Goal: Information Seeking & Learning: Learn about a topic

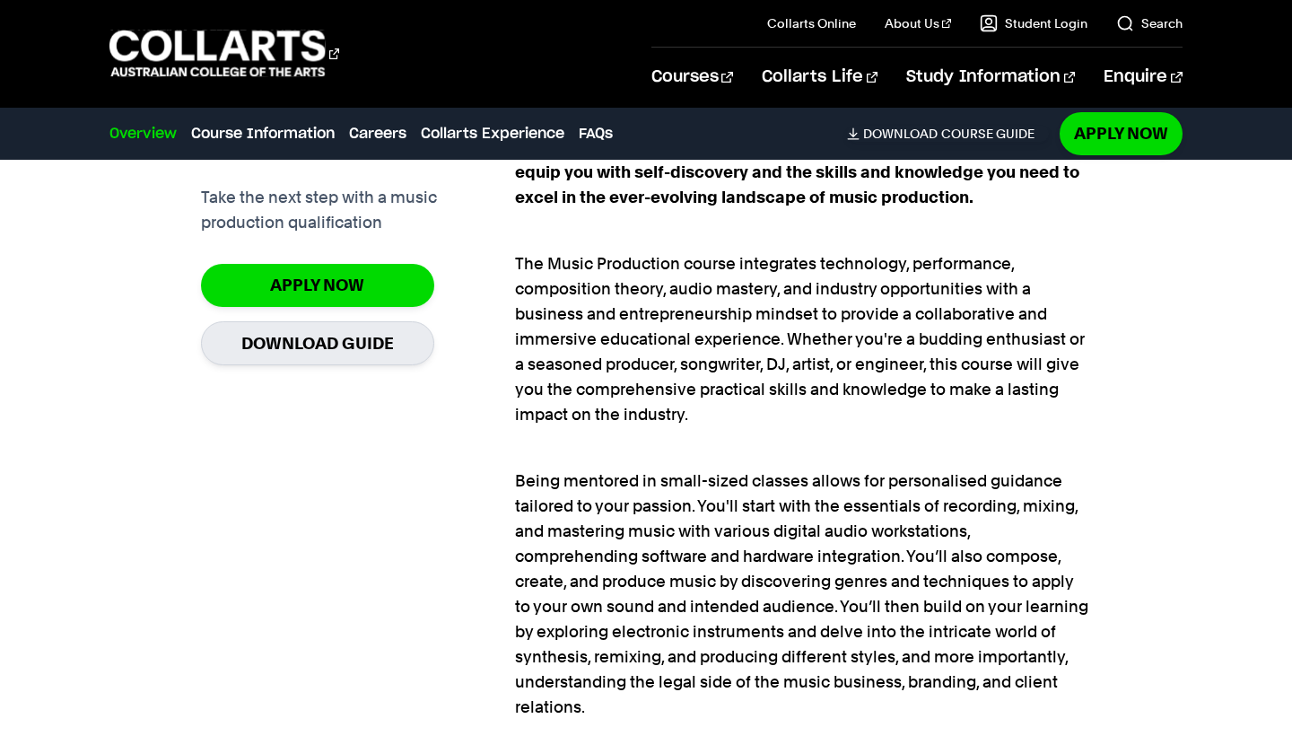
scroll to position [1282, 0]
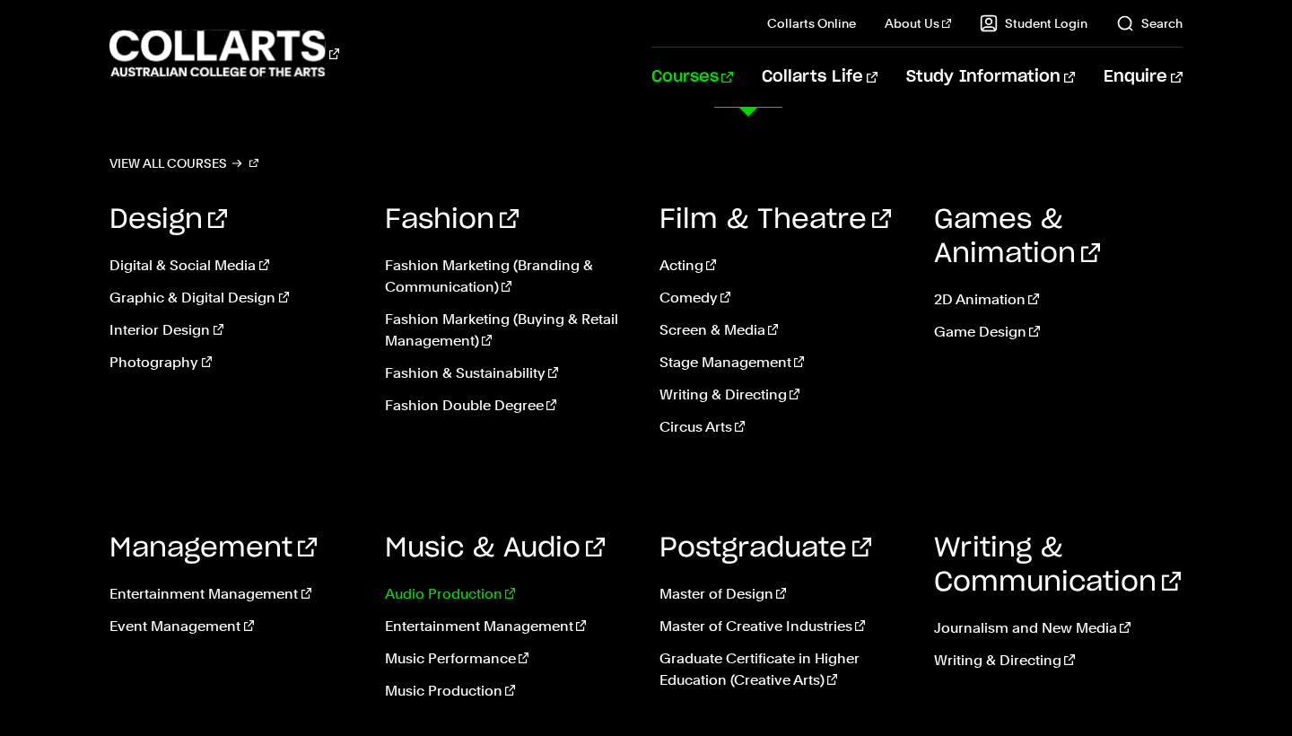
click at [451, 588] on link "Audio Production" at bounding box center [509, 594] width 248 height 22
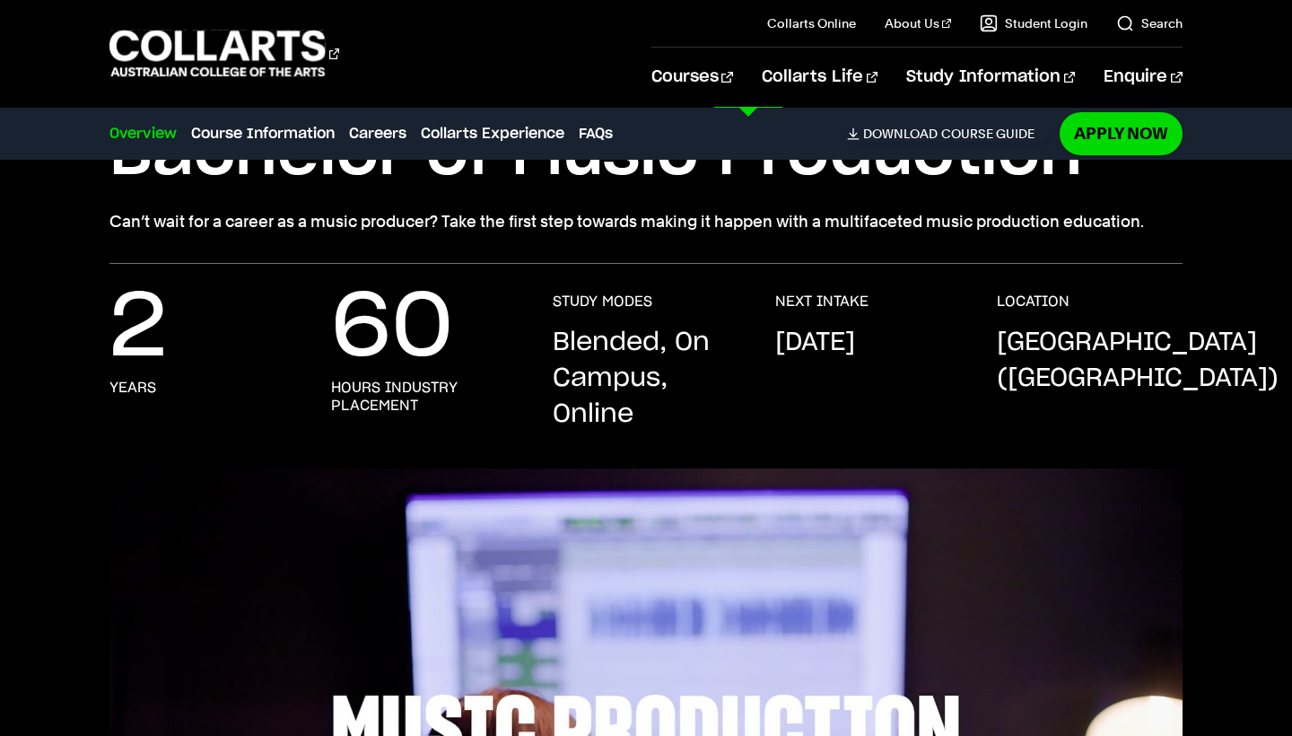
scroll to position [71, 0]
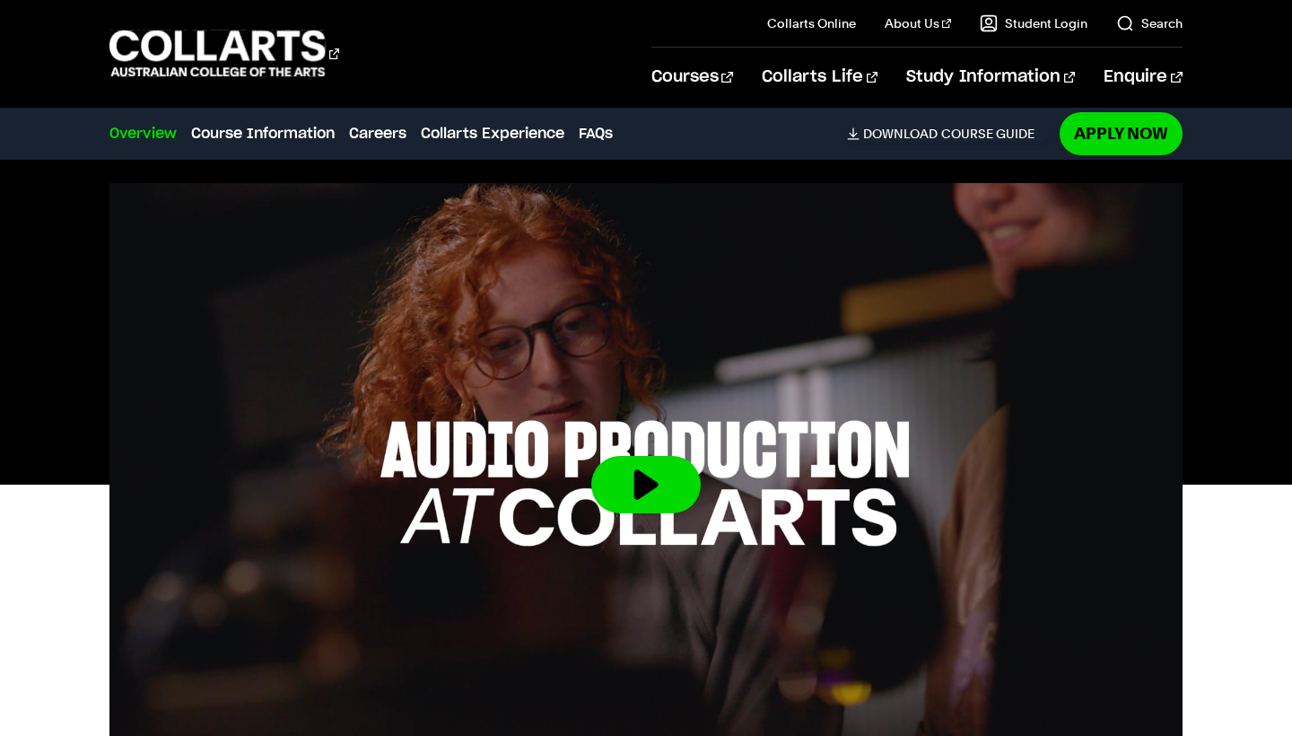
scroll to position [495, 0]
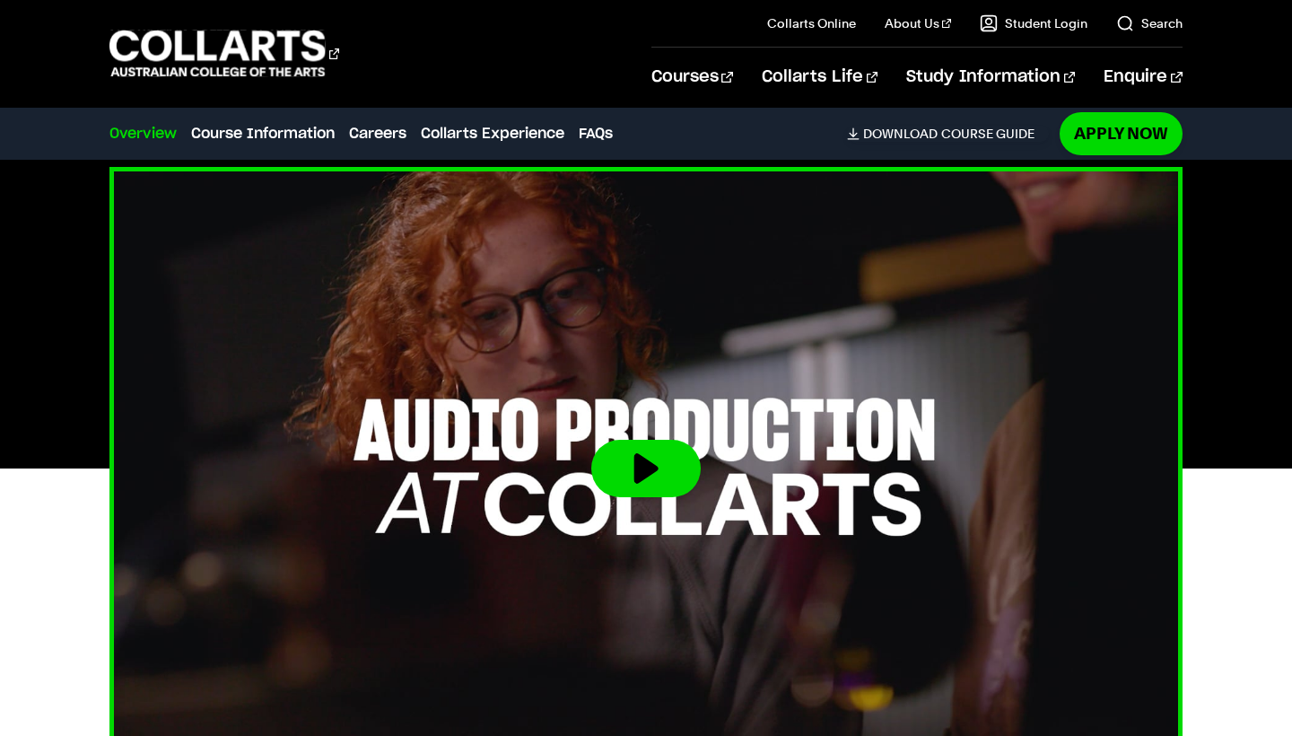
click at [537, 494] on img at bounding box center [647, 468] width 1180 height 664
click at [622, 463] on button at bounding box center [645, 468] width 109 height 57
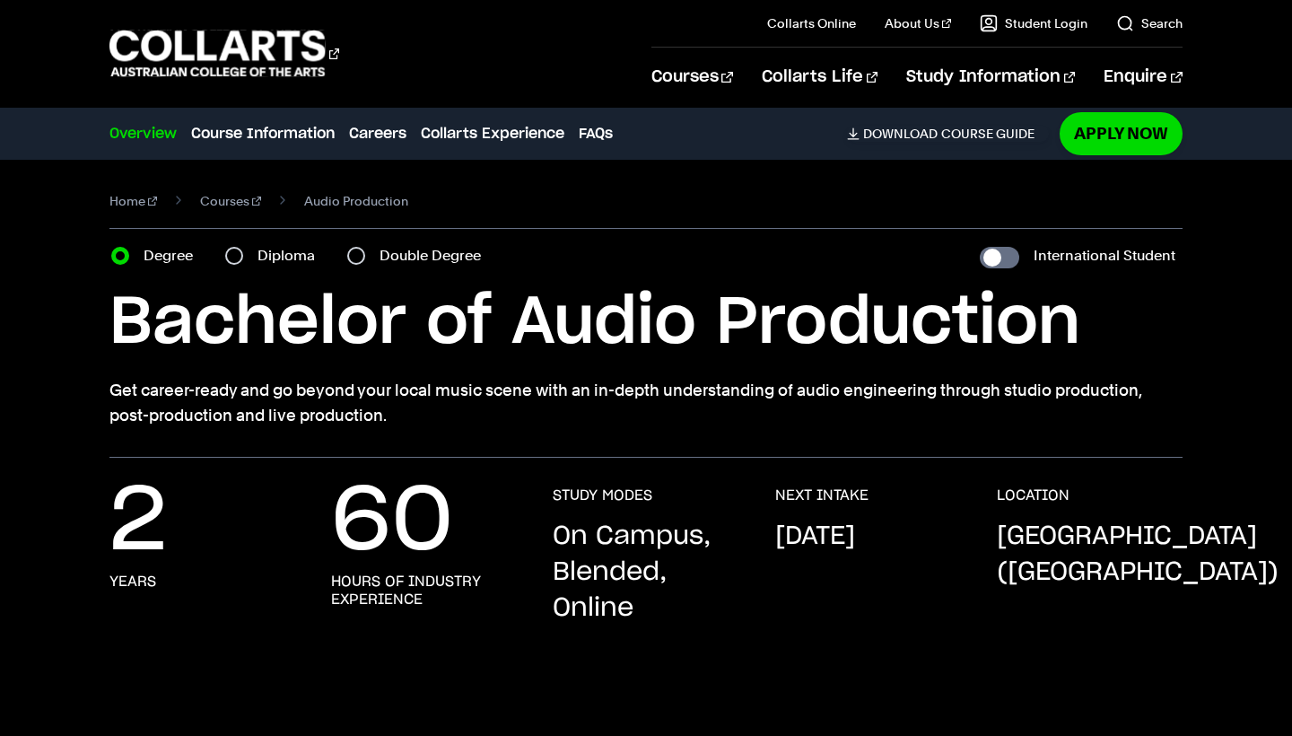
scroll to position [0, 0]
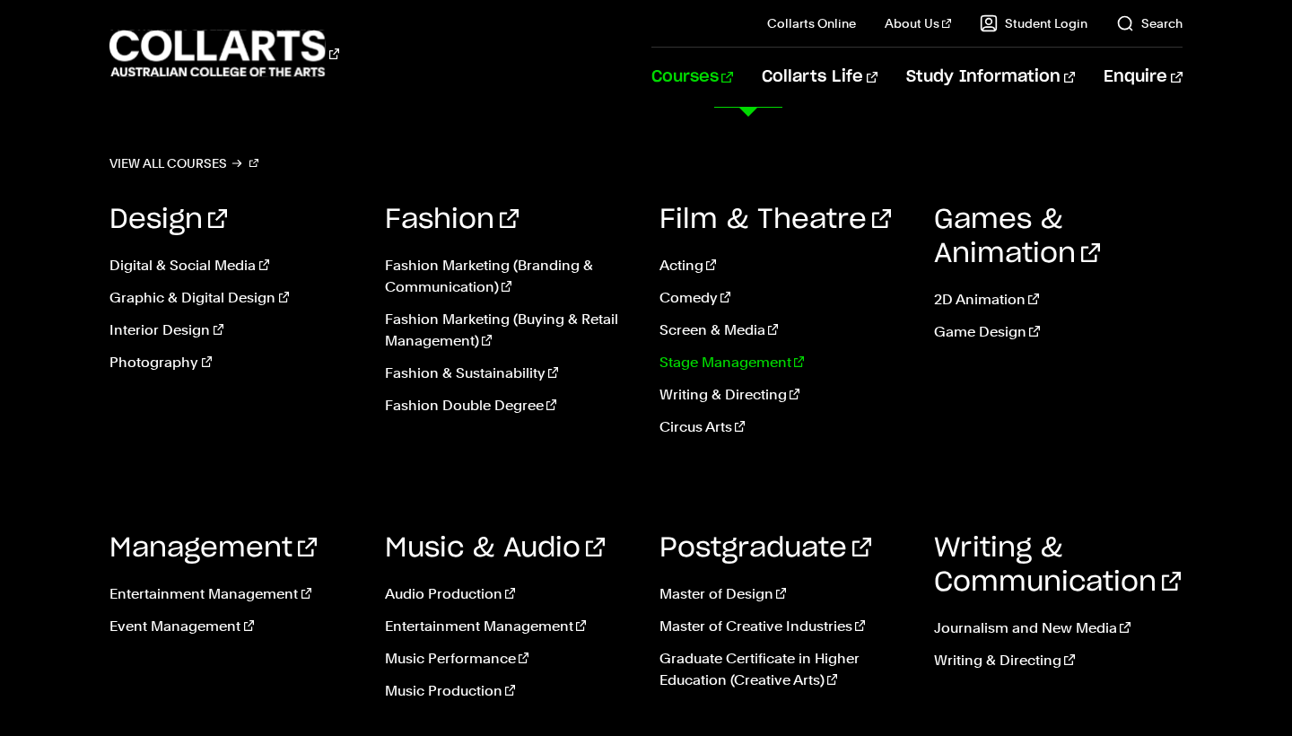
click at [707, 358] on link "Stage Management" at bounding box center [783, 363] width 248 height 22
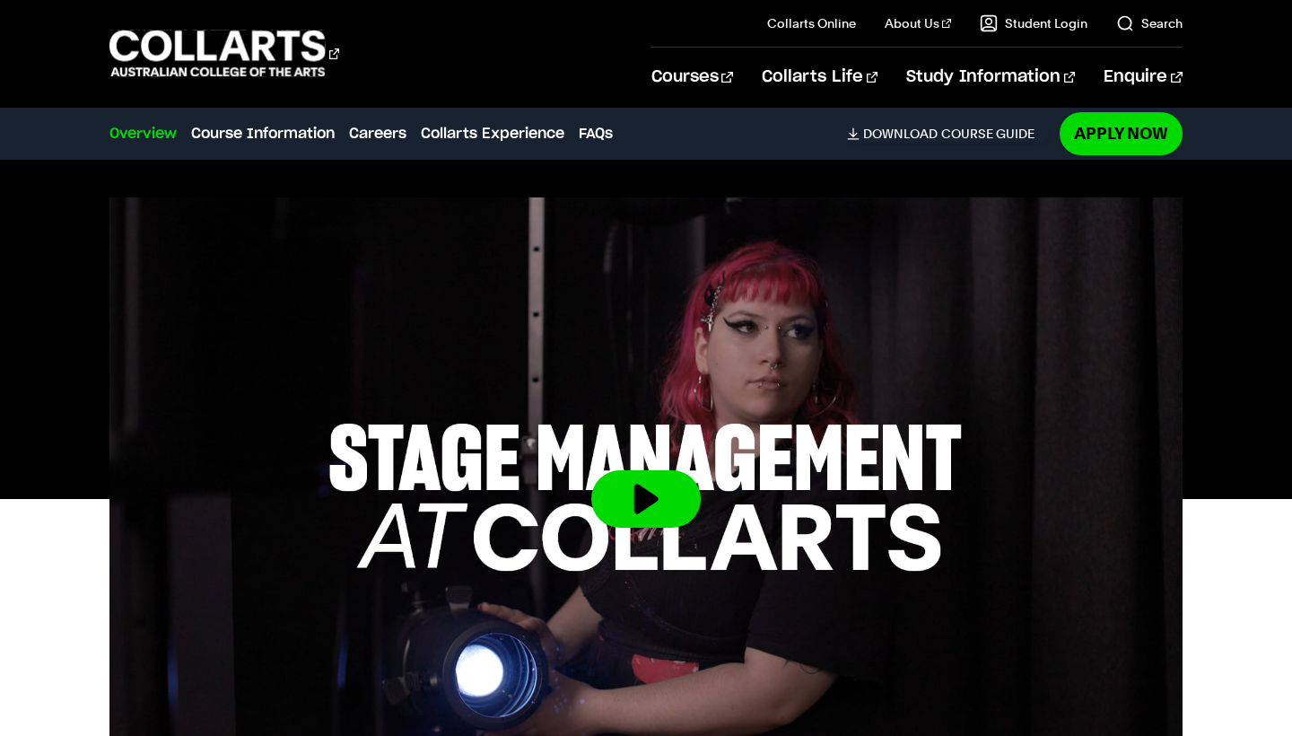
scroll to position [561, 0]
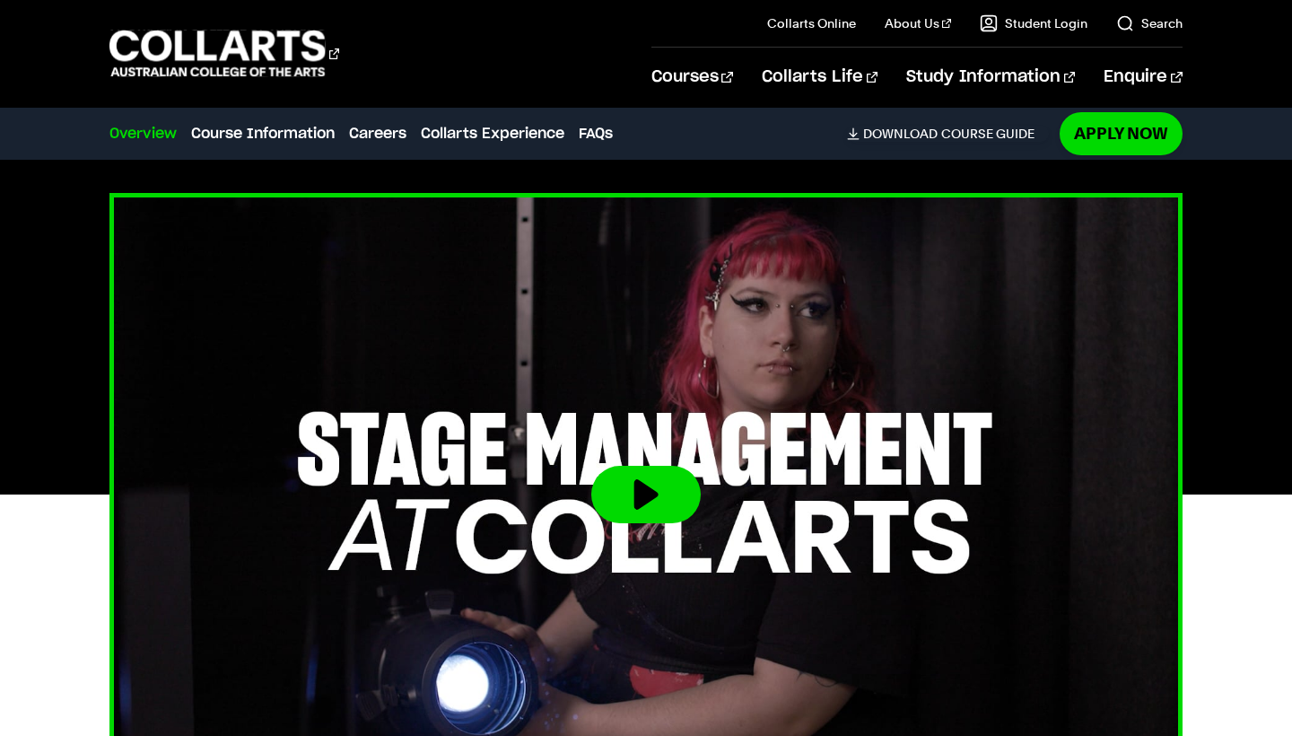
click at [627, 466] on button at bounding box center [645, 494] width 109 height 57
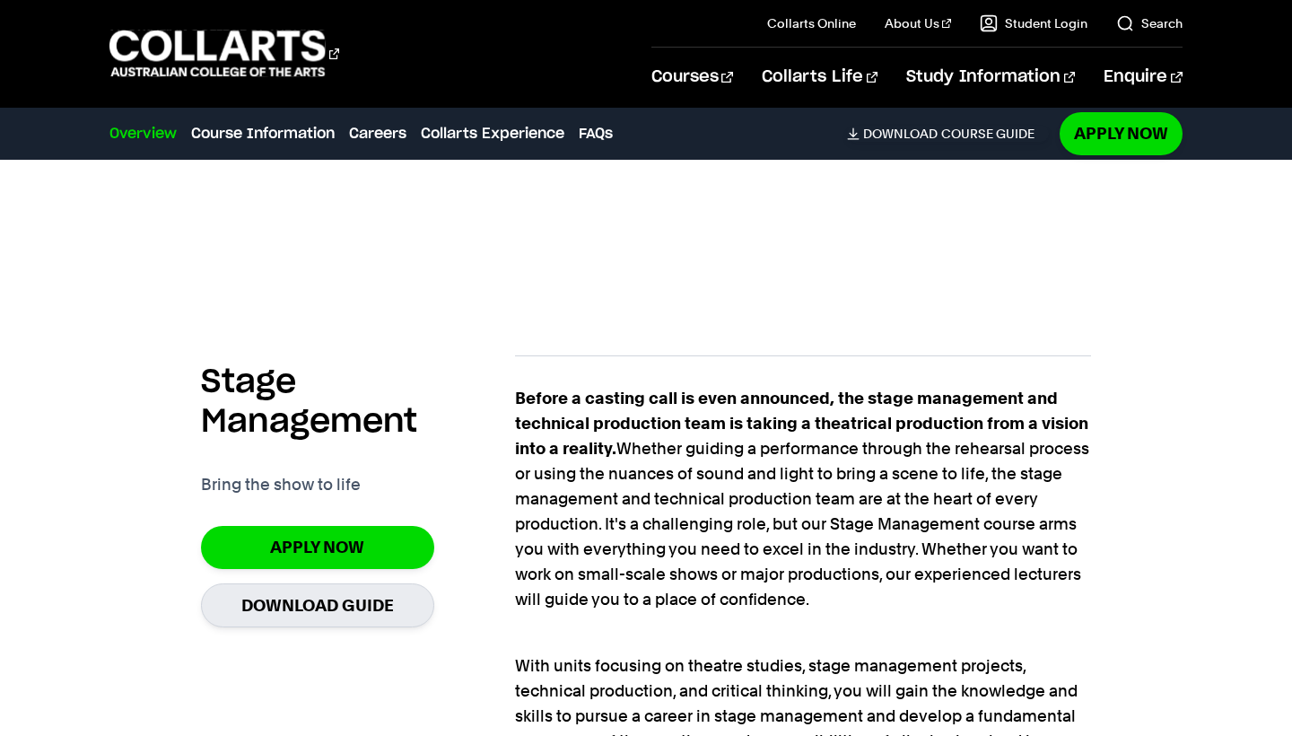
scroll to position [1072, 0]
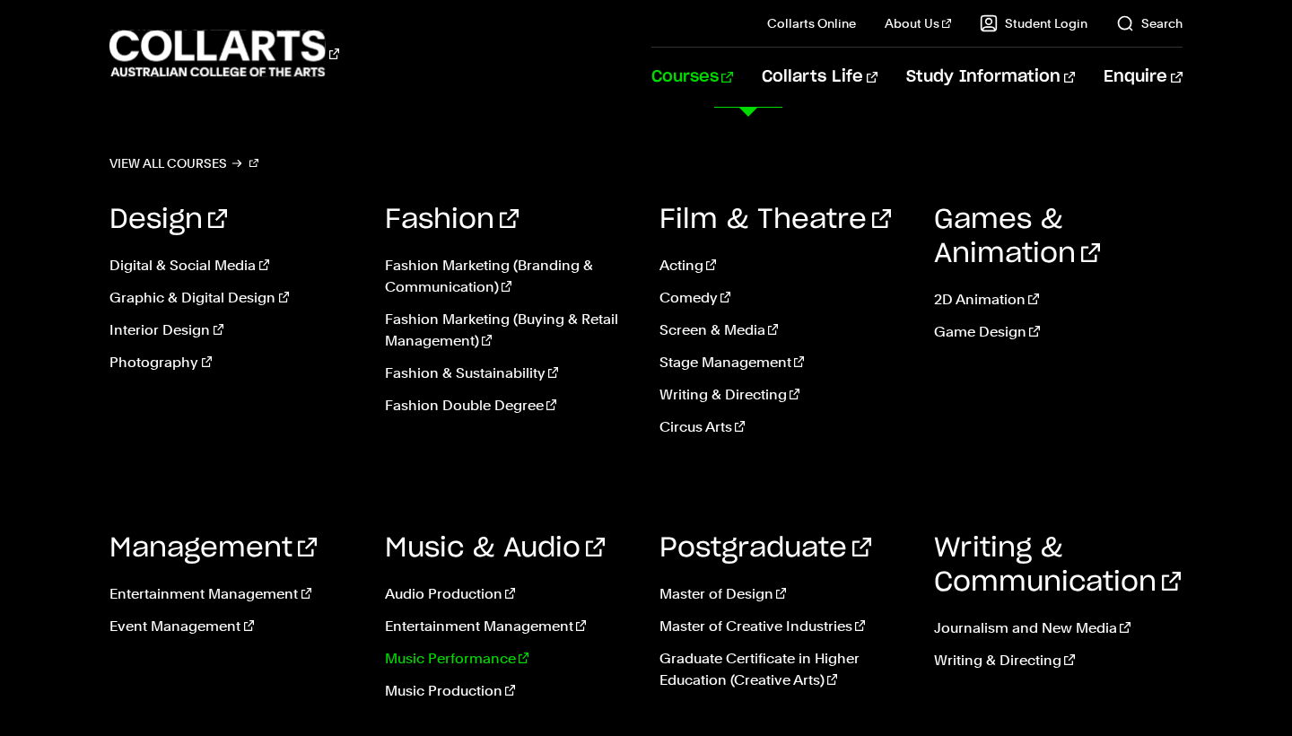
click at [478, 653] on link "Music Performance" at bounding box center [509, 659] width 248 height 22
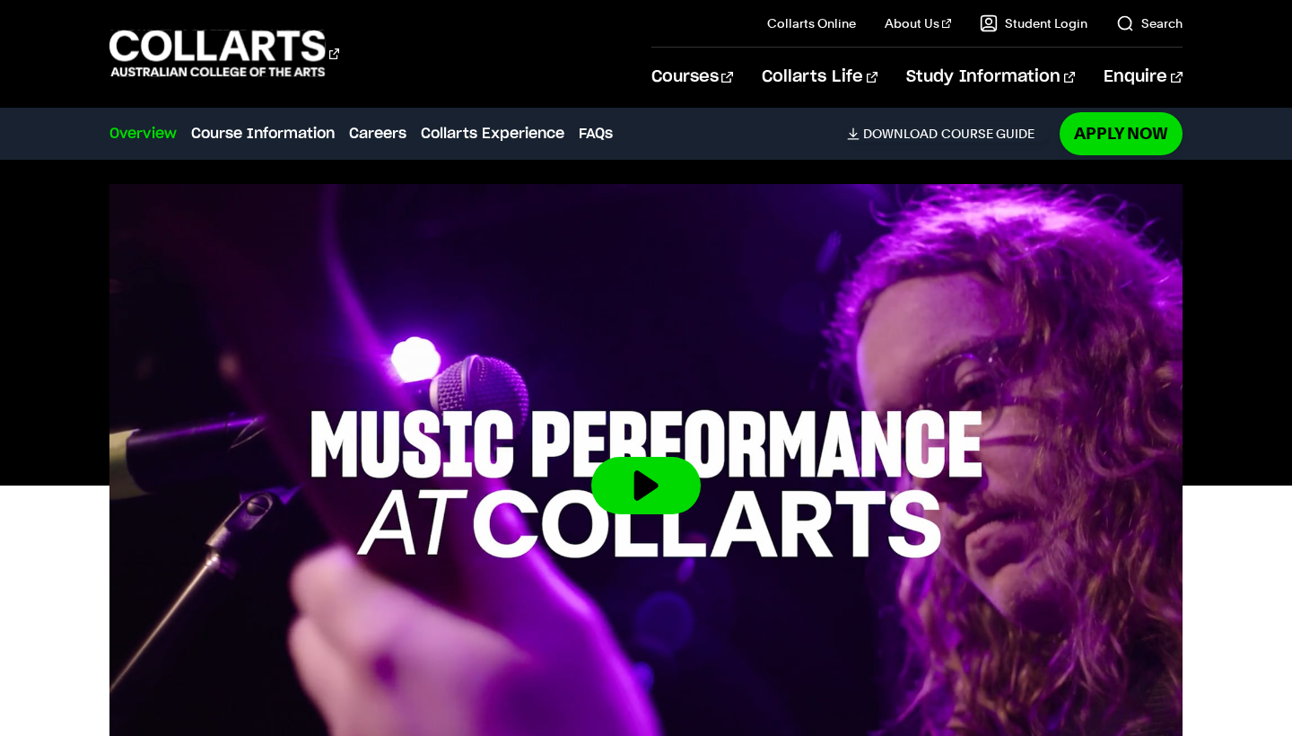
scroll to position [462, 0]
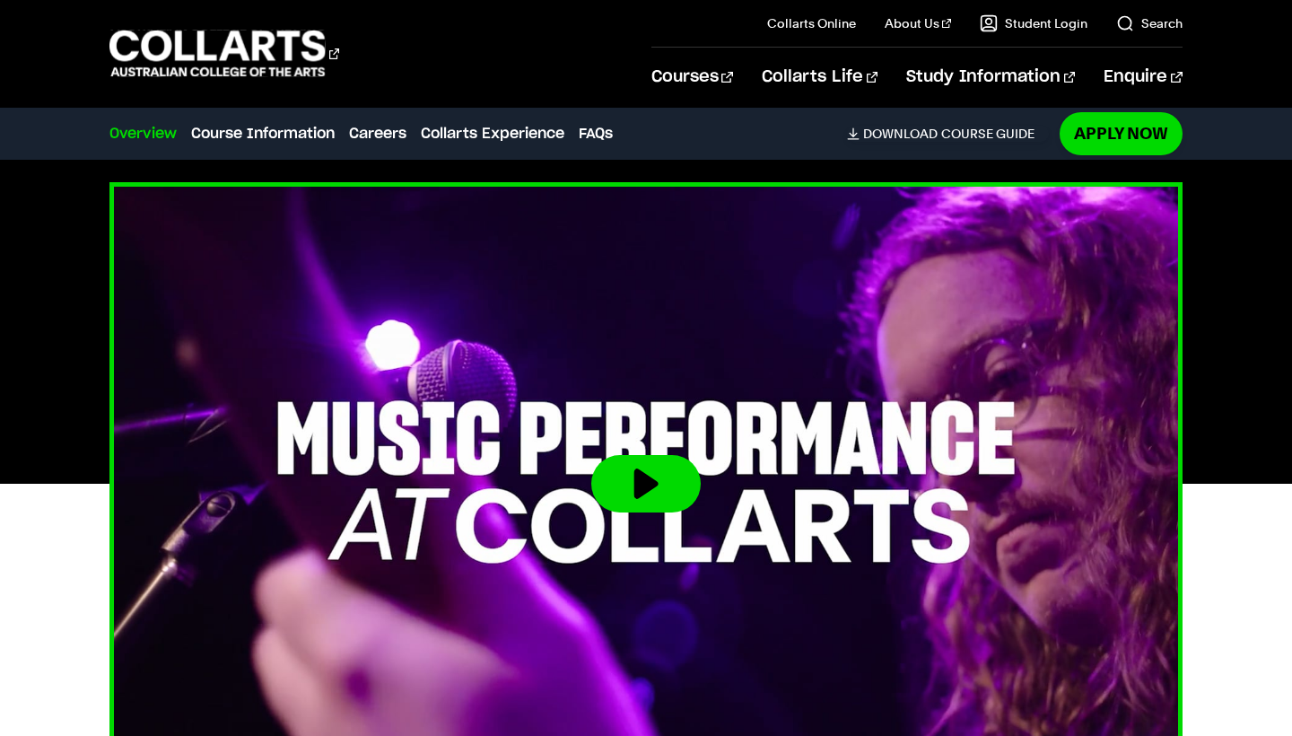
click at [528, 570] on img at bounding box center [647, 484] width 1180 height 664
click at [612, 502] on button at bounding box center [645, 483] width 109 height 57
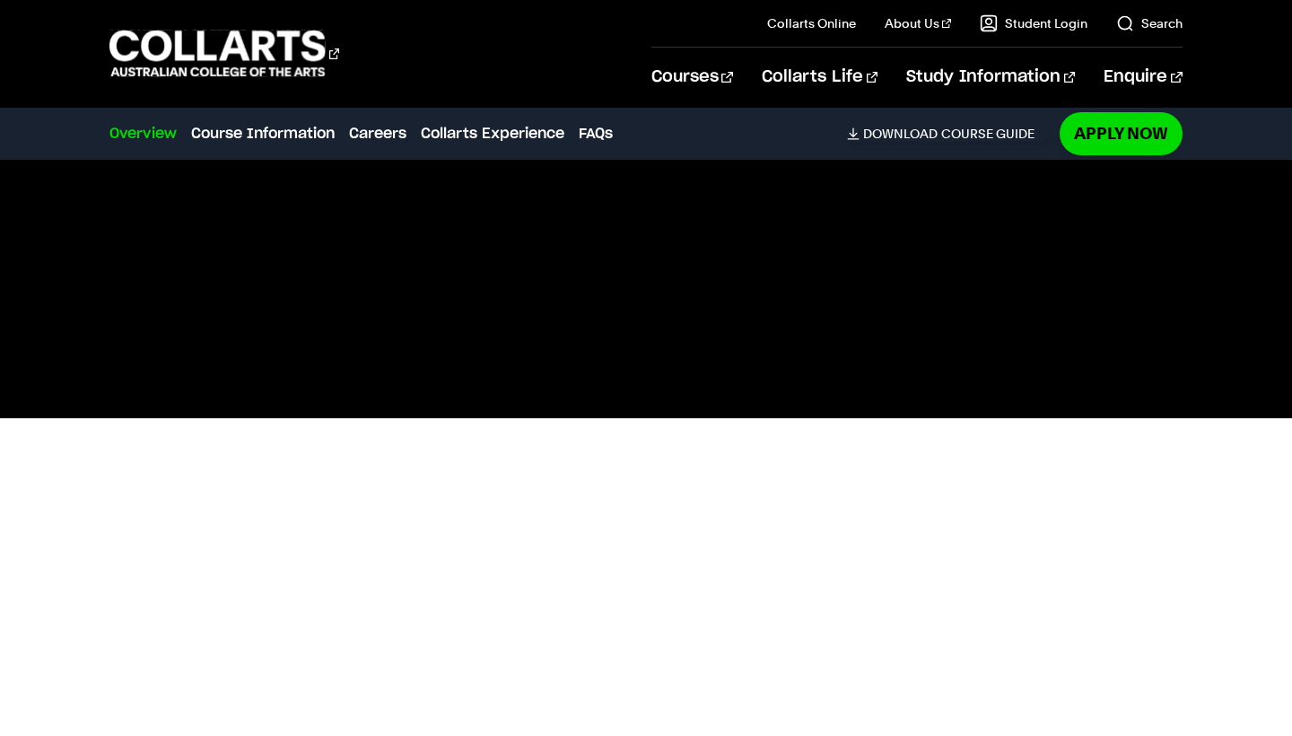
scroll to position [526, 0]
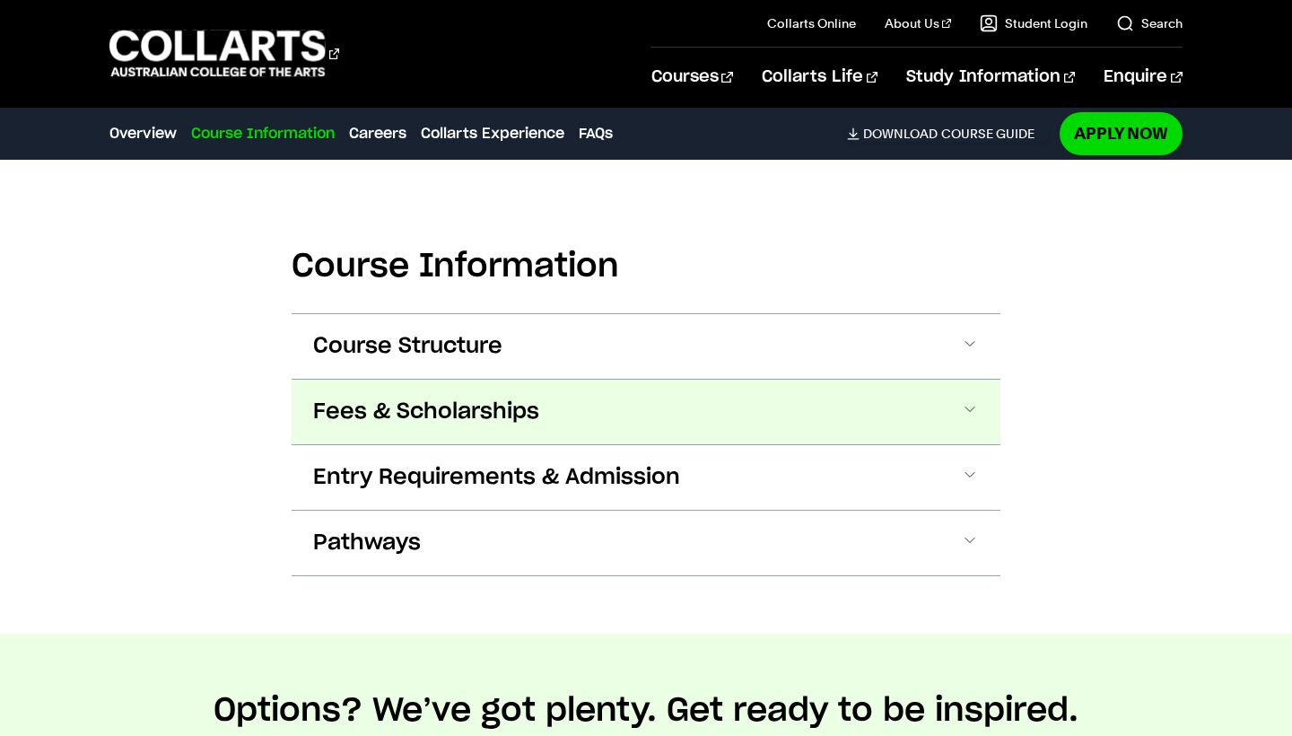
click at [389, 419] on span "Fees & Scholarships" at bounding box center [426, 411] width 226 height 29
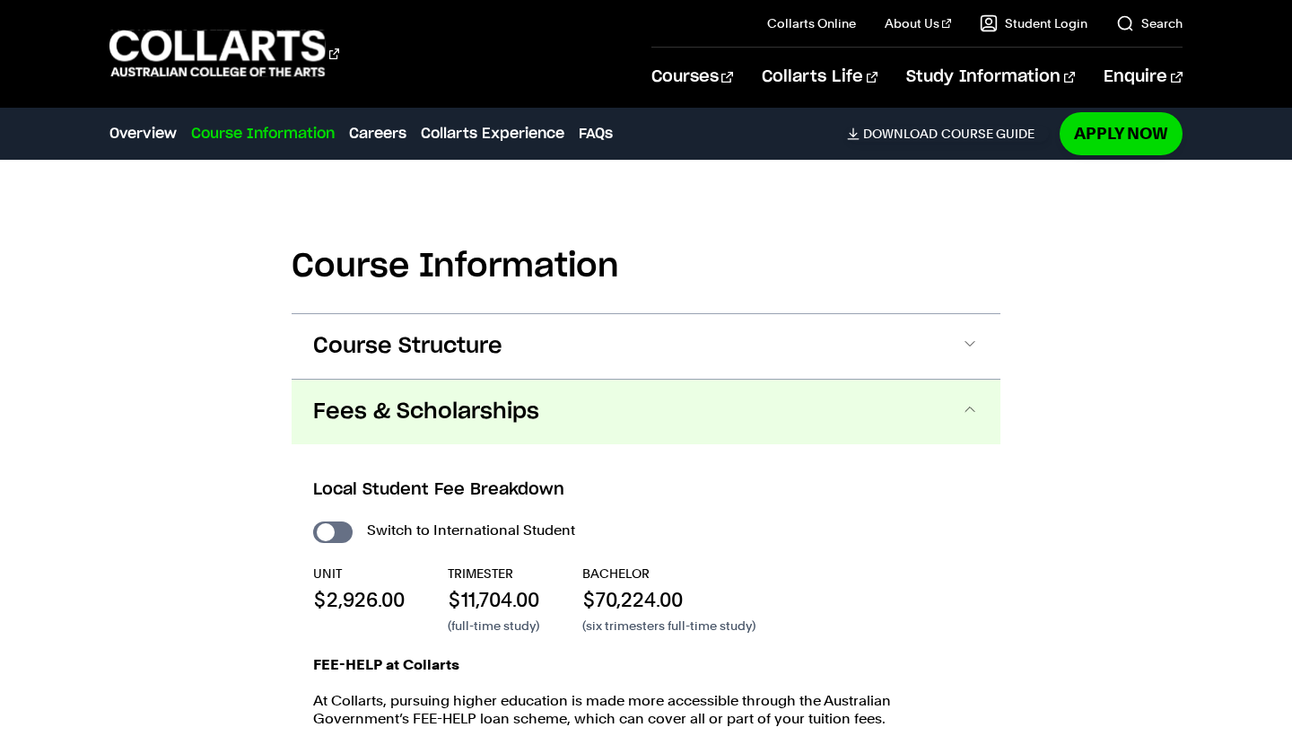
scroll to position [1827, 0]
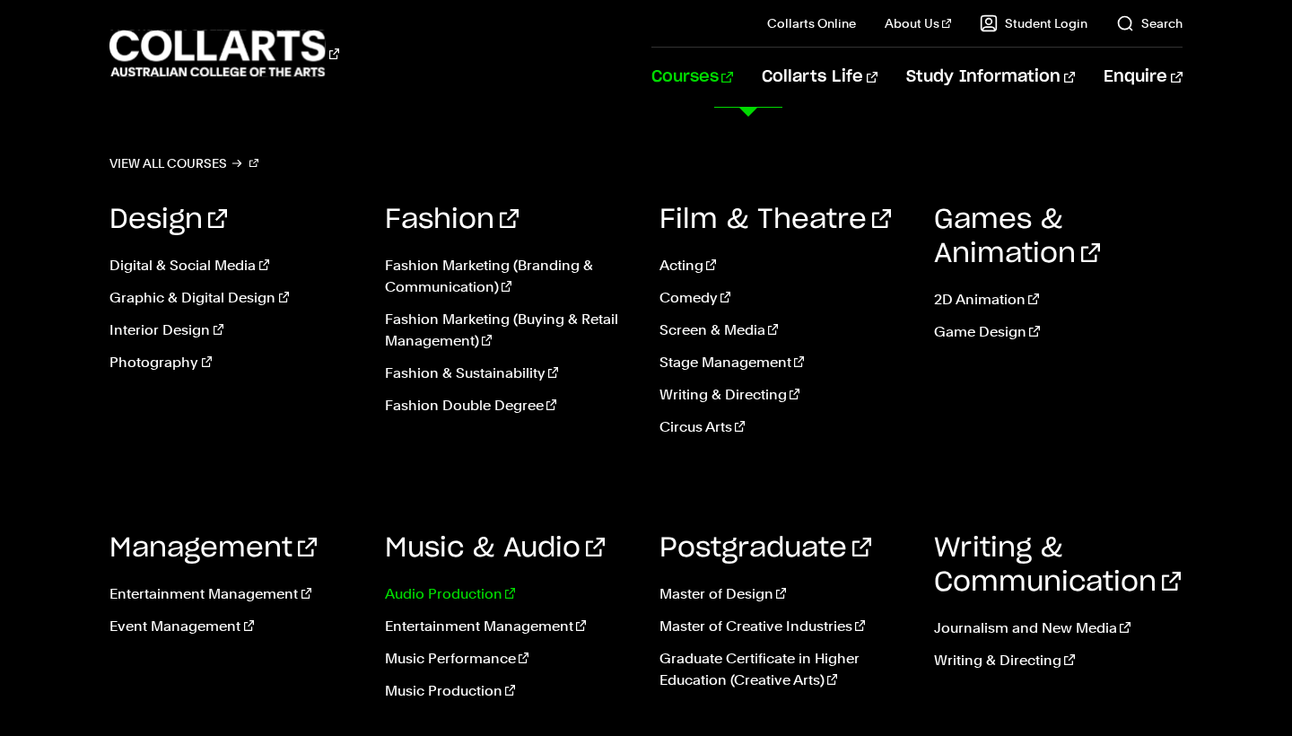
click at [461, 590] on link "Audio Production" at bounding box center [509, 594] width 248 height 22
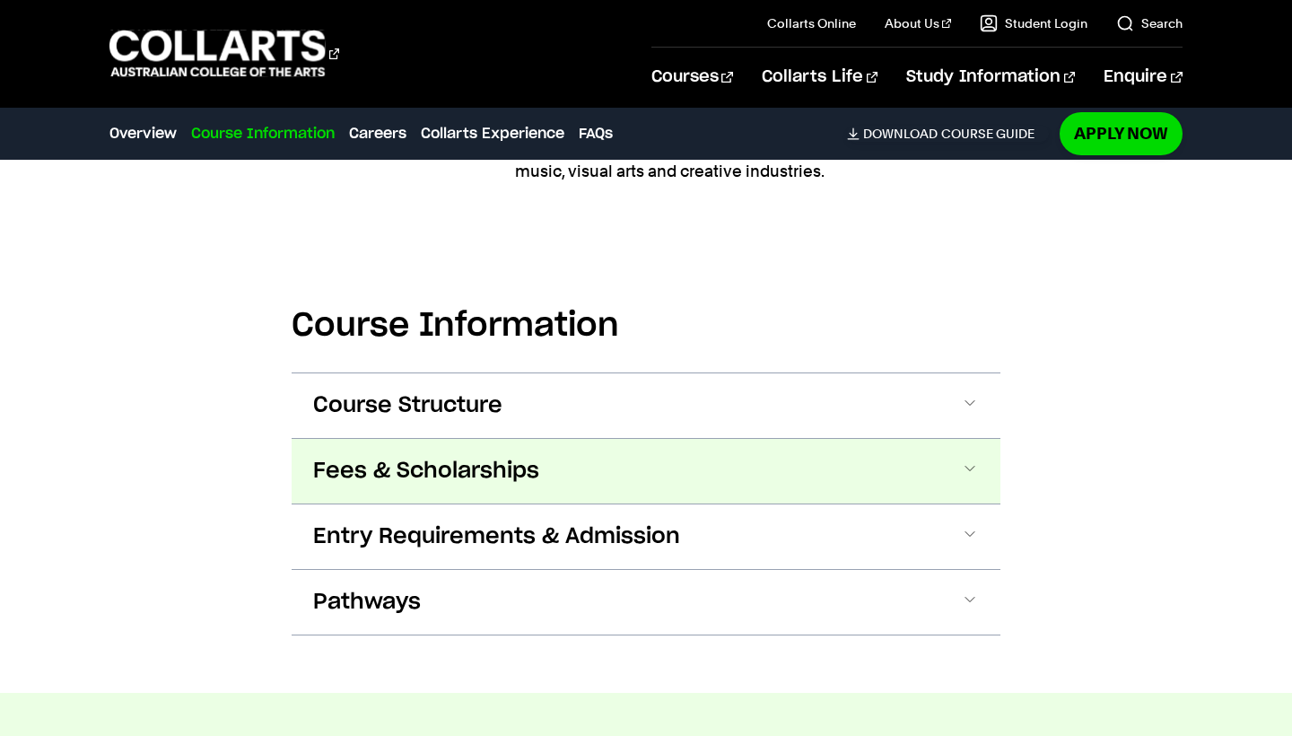
click at [477, 457] on span "Fees & Scholarships" at bounding box center [426, 471] width 226 height 29
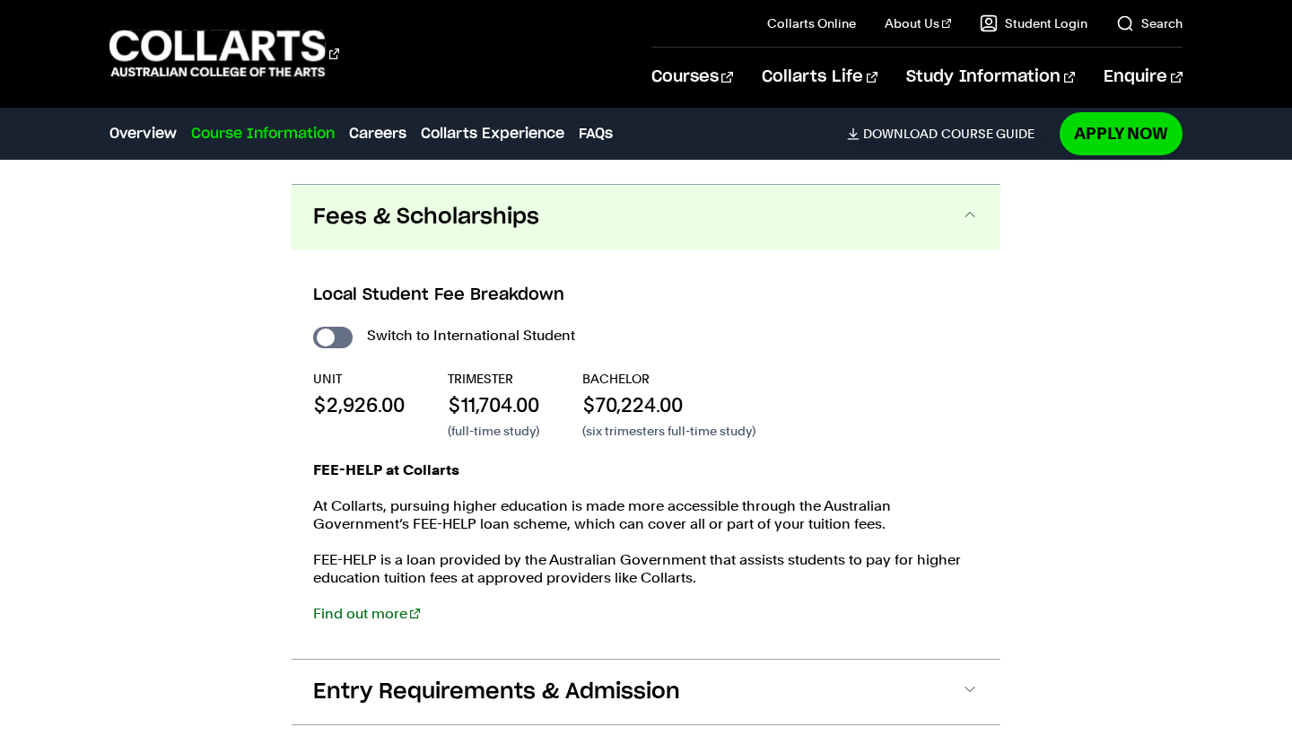
scroll to position [1962, 0]
click at [339, 342] on input "International Student" at bounding box center [332, 339] width 39 height 22
checkbox input "true"
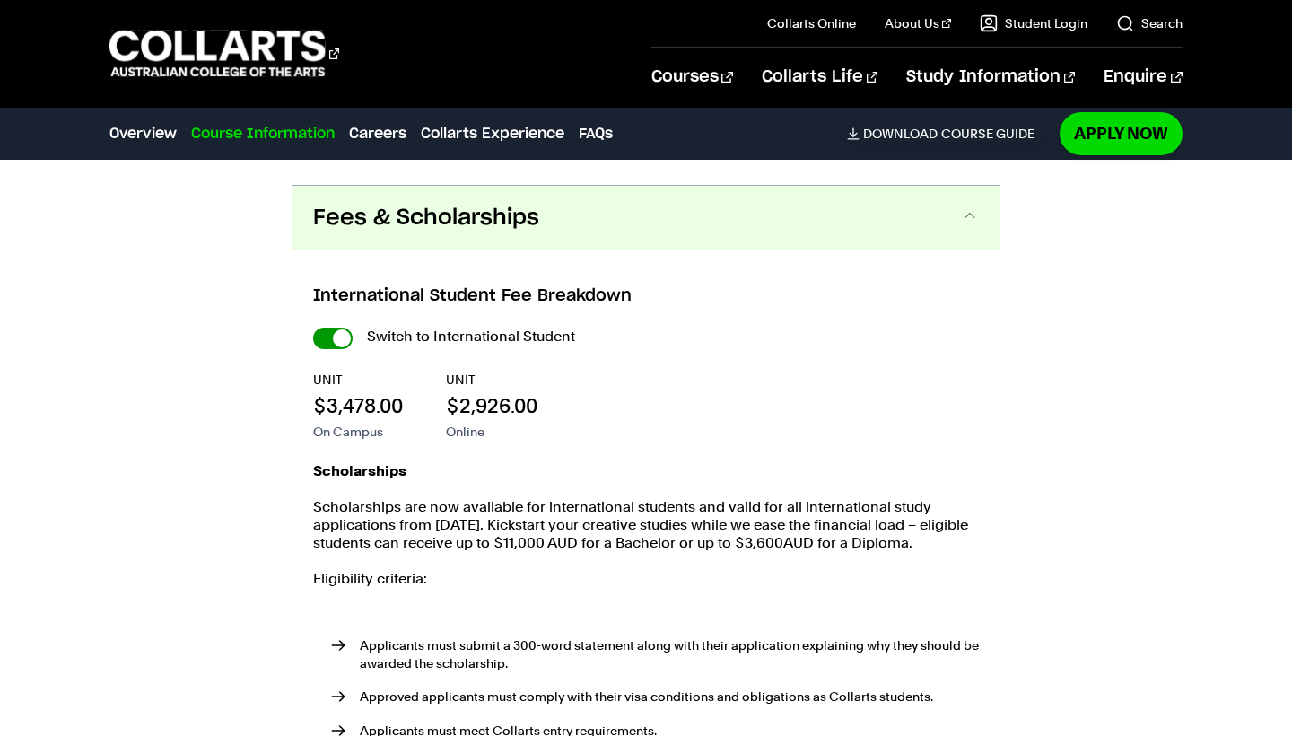
click at [330, 340] on input "International Student" at bounding box center [332, 339] width 39 height 22
checkbox input "false"
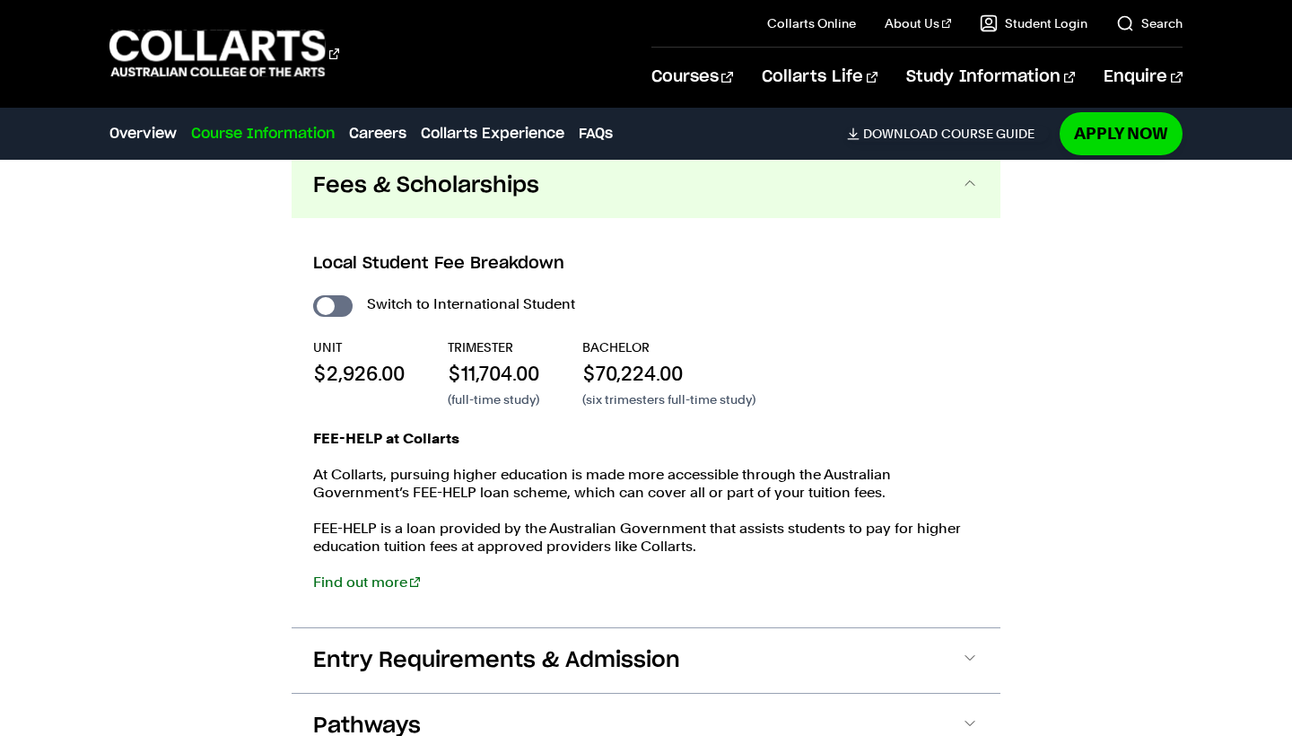
scroll to position [1996, 0]
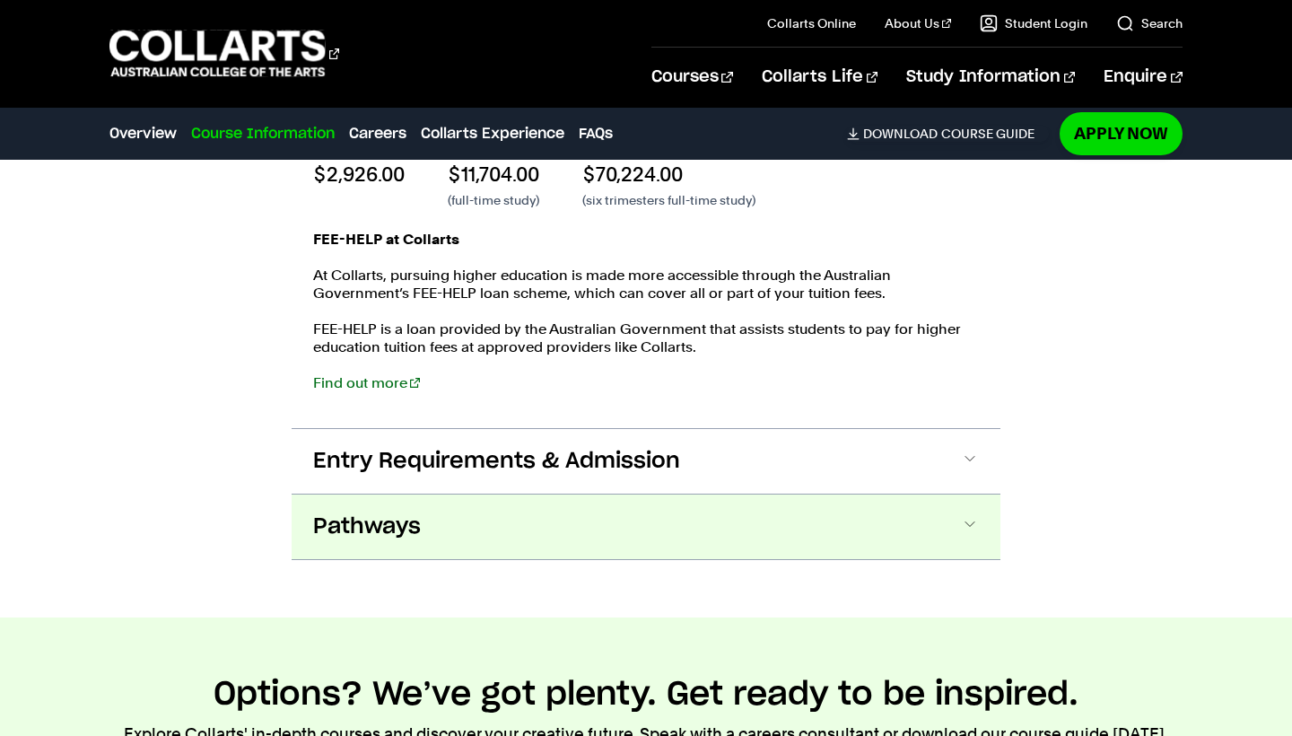
click at [590, 513] on button "Pathways" at bounding box center [646, 526] width 709 height 65
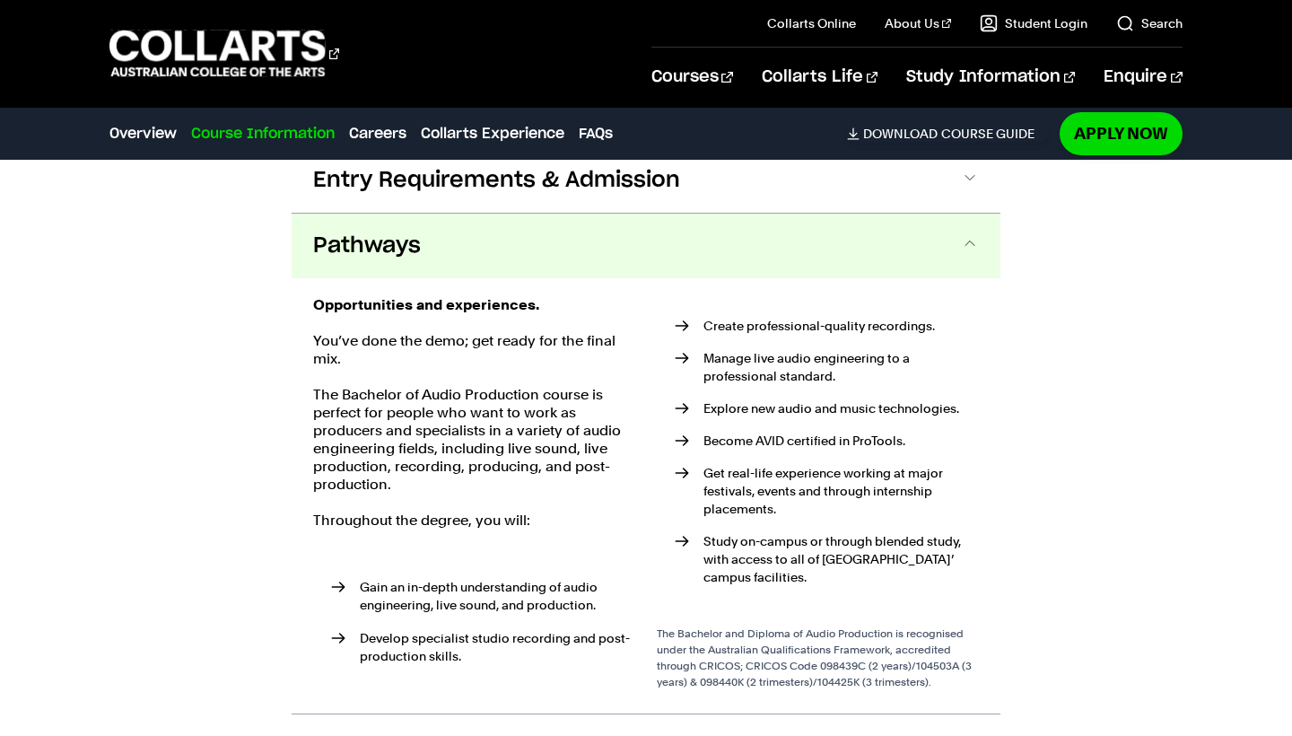
scroll to position [2527, 0]
